Goal: Find specific page/section: Find specific page/section

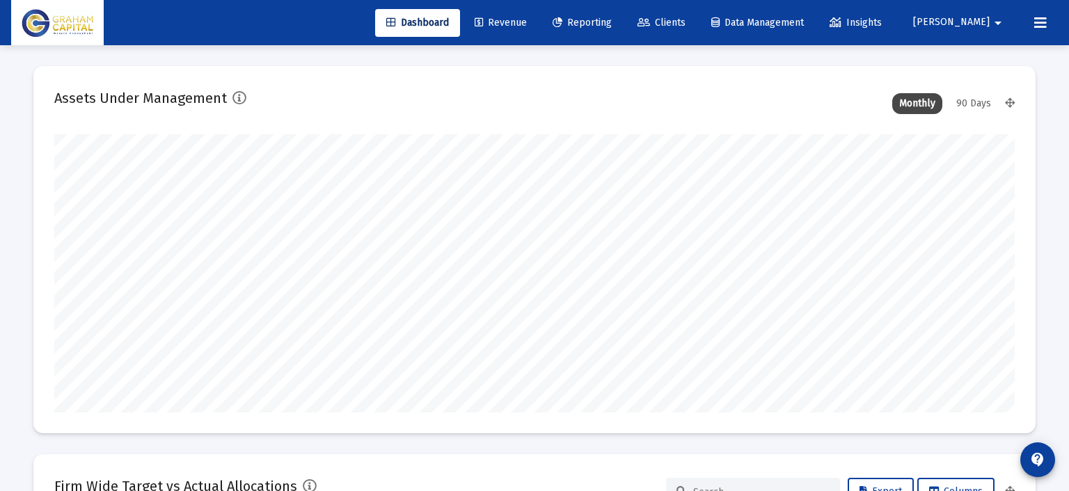
type input "[DATE]"
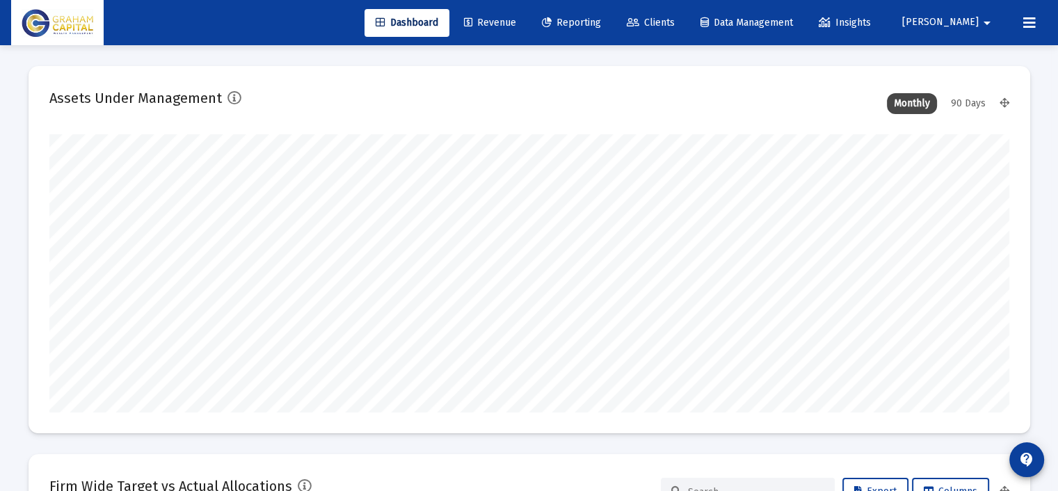
scroll to position [278, 449]
click at [675, 21] on span "Clients" at bounding box center [651, 23] width 48 height 12
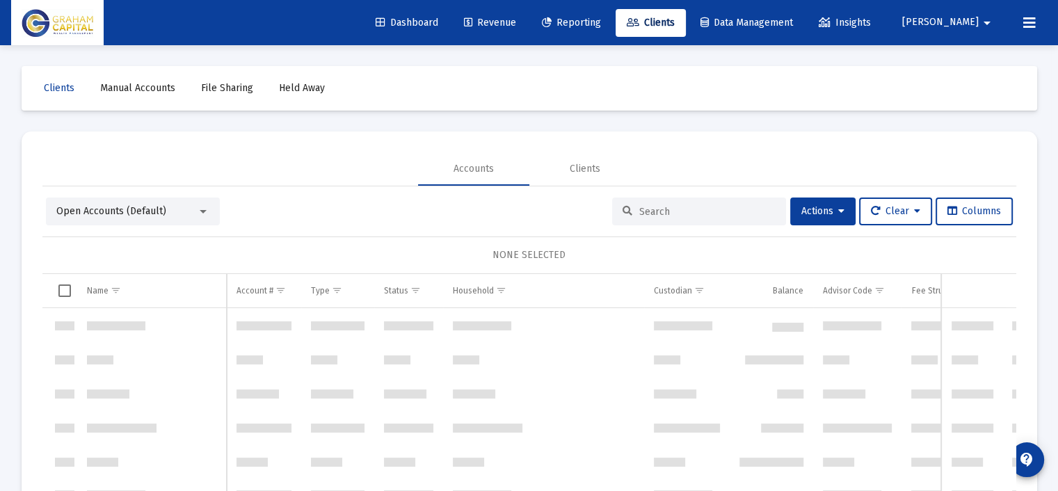
scroll to position [39403, 0]
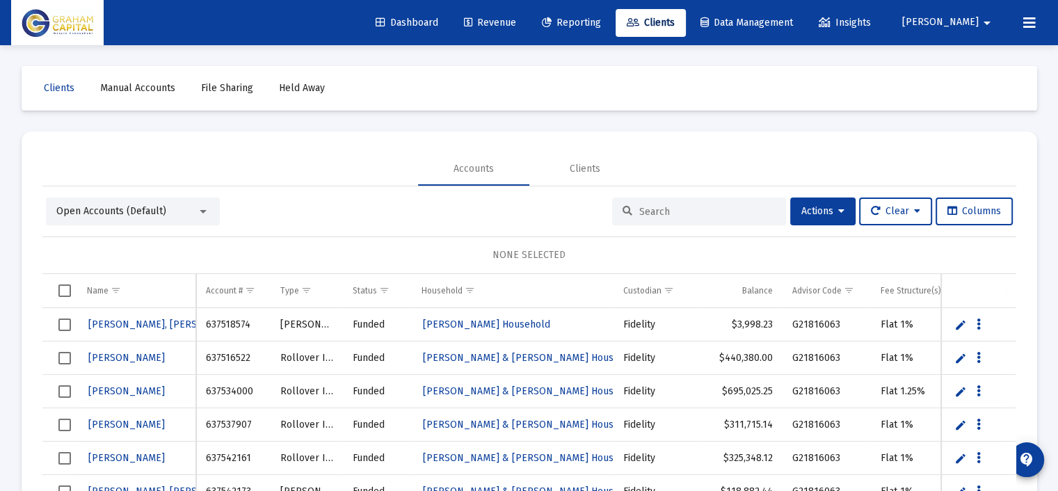
click at [676, 210] on input at bounding box center [707, 212] width 136 height 12
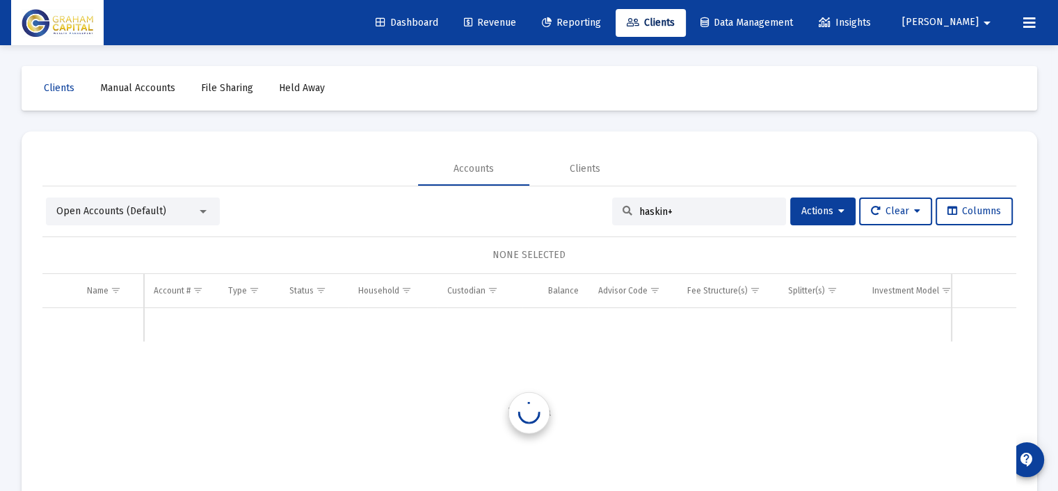
scroll to position [0, 0]
click at [676, 210] on input "haskin+" at bounding box center [707, 212] width 136 height 12
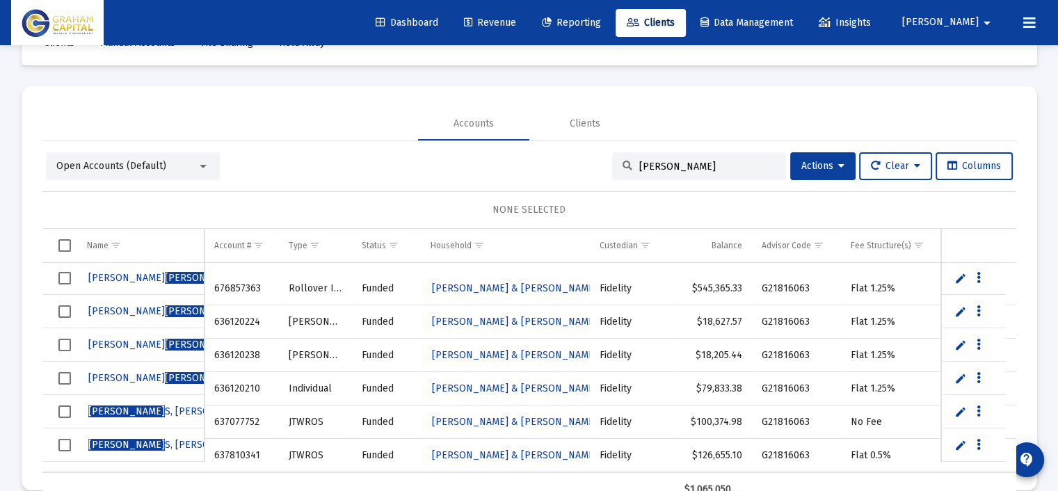
scroll to position [65, 0]
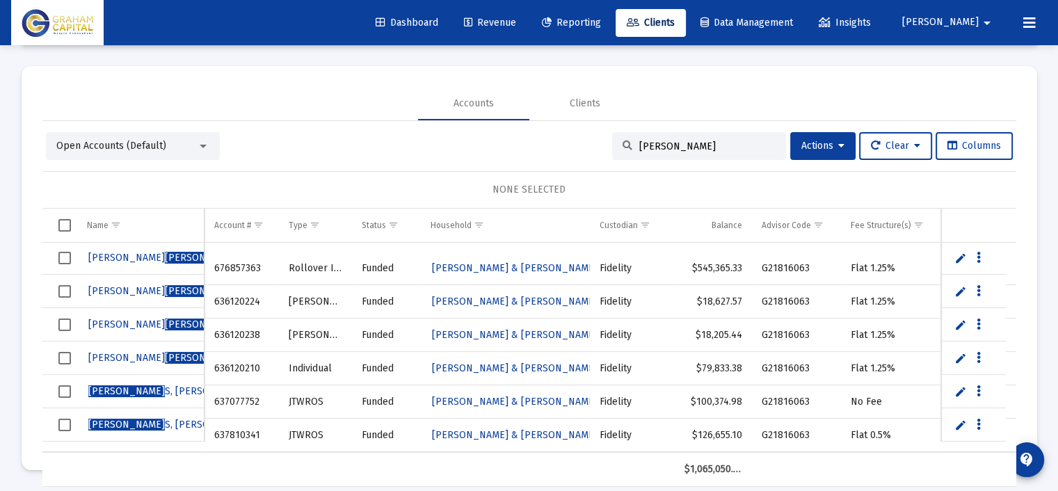
type input "[PERSON_NAME]"
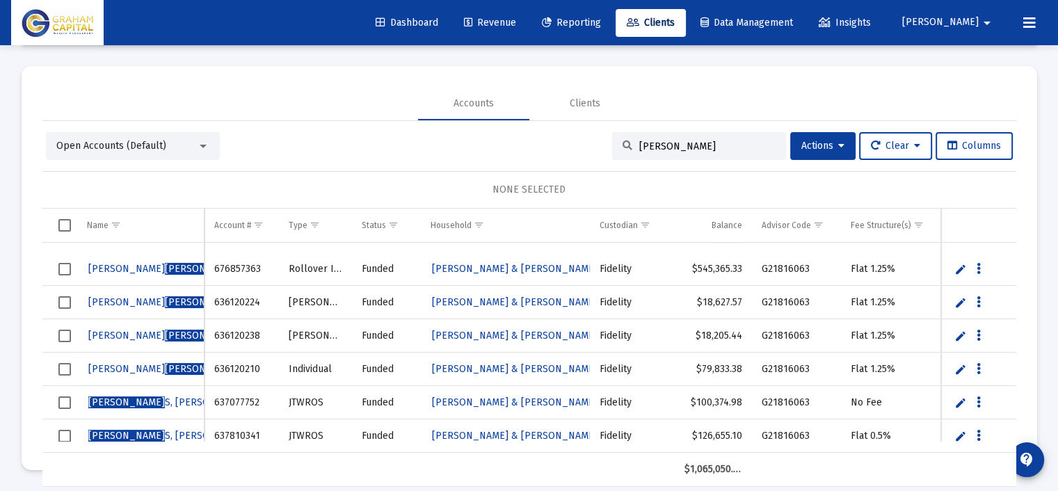
scroll to position [34, 0]
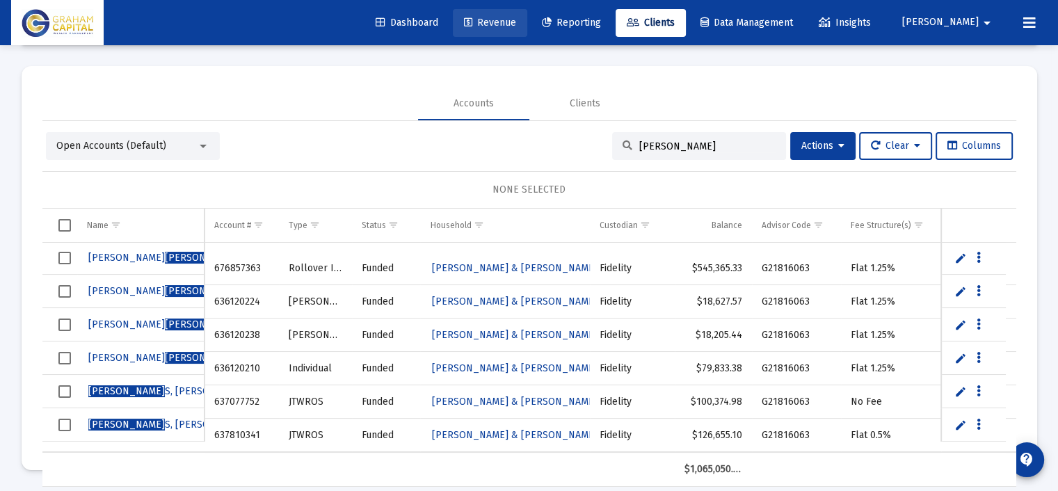
click at [516, 19] on span "Revenue" at bounding box center [490, 23] width 52 height 12
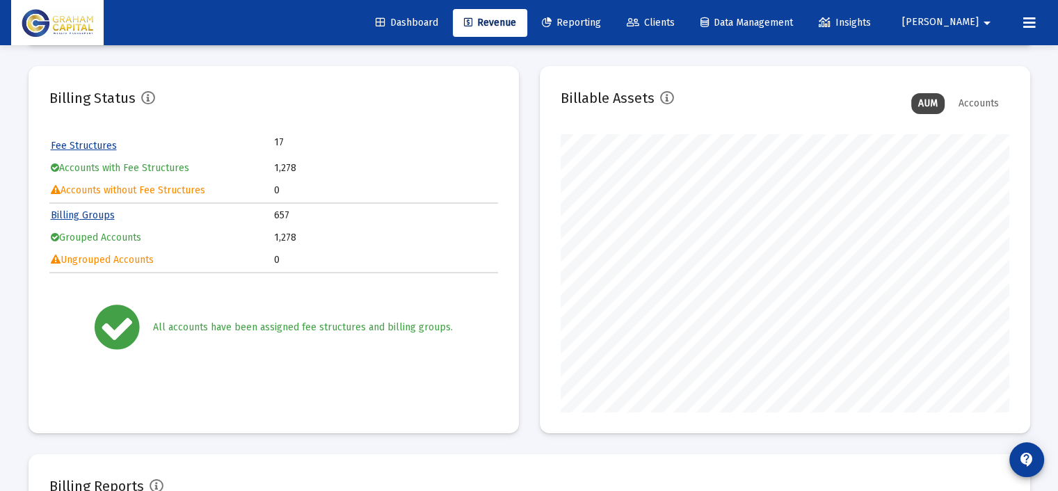
scroll to position [278, 449]
click at [675, 22] on span "Clients" at bounding box center [651, 23] width 48 height 12
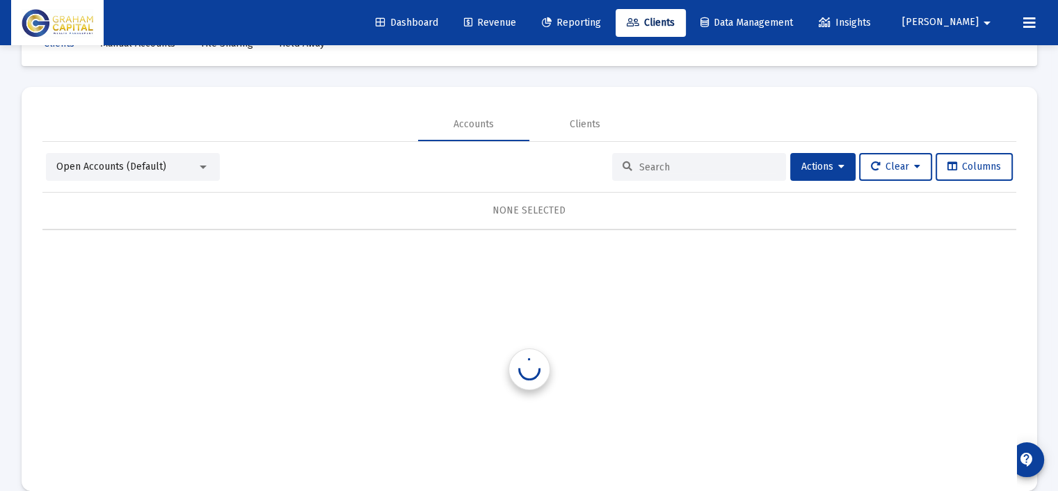
scroll to position [65, 0]
